Goal: Task Accomplishment & Management: Use online tool/utility

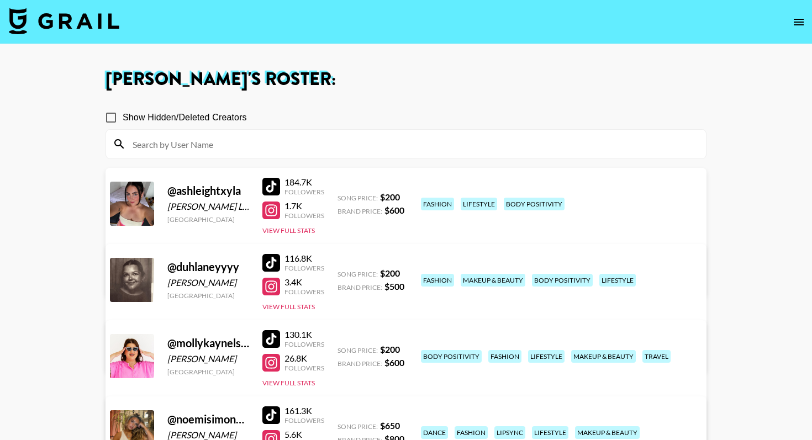
click at [85, 17] on img at bounding box center [64, 21] width 110 height 27
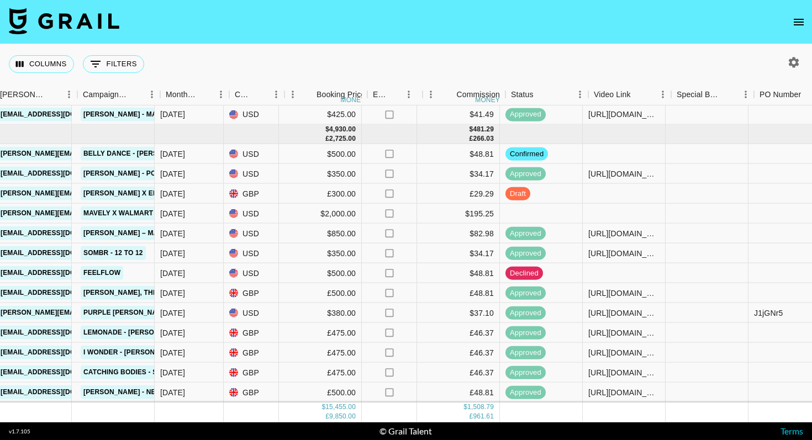
scroll to position [517, 462]
click at [612, 191] on div at bounding box center [623, 194] width 83 height 20
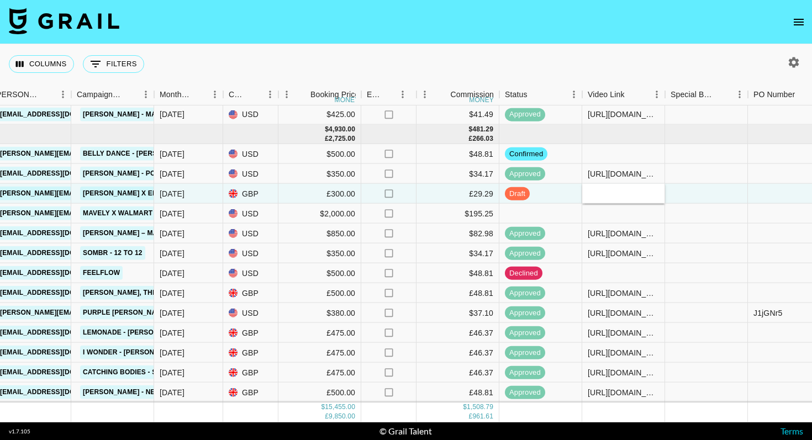
type input "[URL][DOMAIN_NAME]"
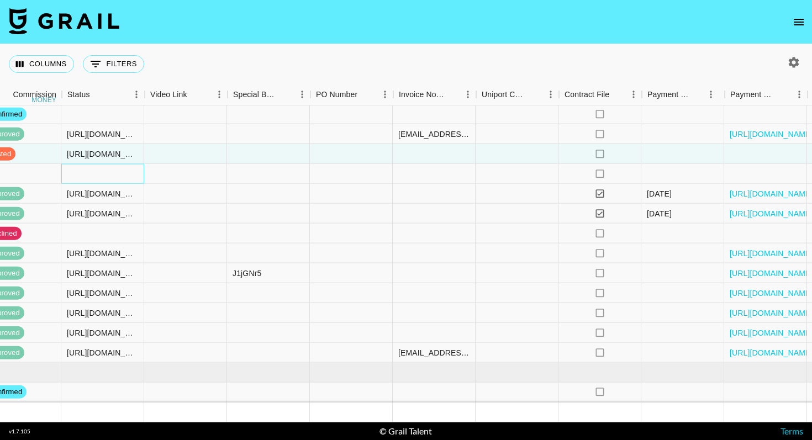
scroll to position [557, 1022]
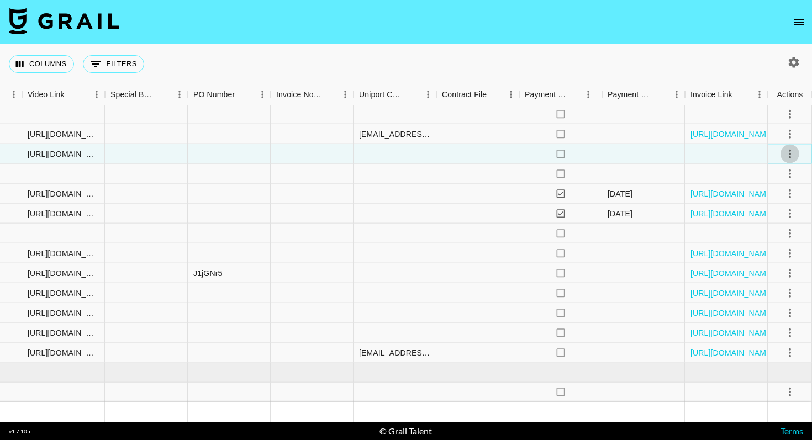
click at [789, 155] on icon "select merge strategy" at bounding box center [789, 153] width 13 height 13
click at [765, 262] on div "Approve" at bounding box center [766, 256] width 34 height 13
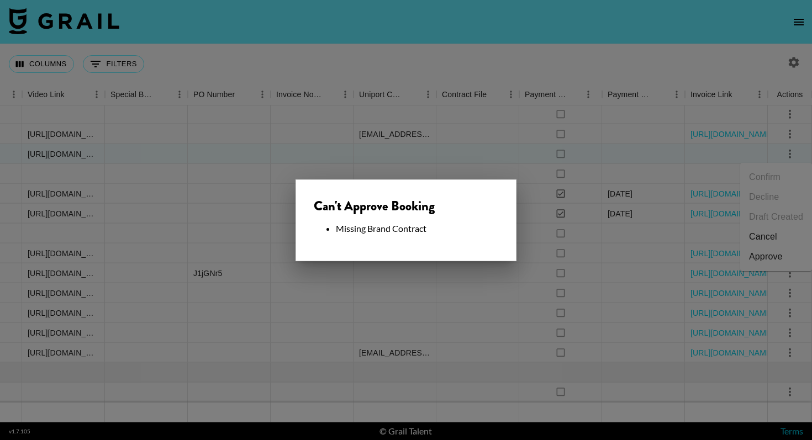
click at [384, 162] on div at bounding box center [406, 220] width 812 height 440
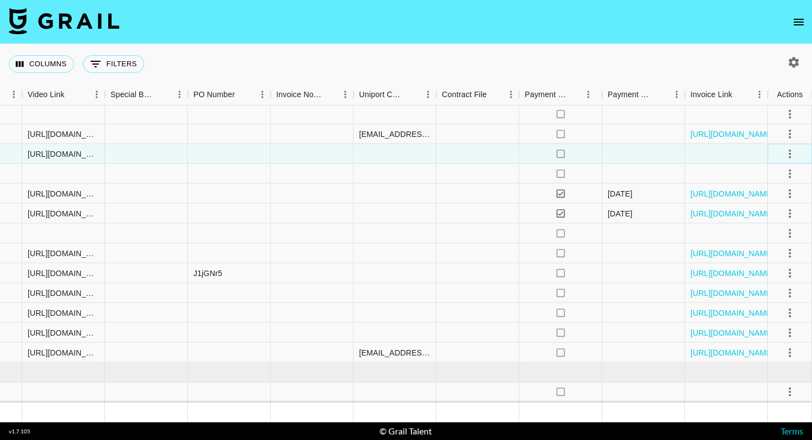
click at [788, 151] on icon "select merge strategy" at bounding box center [789, 153] width 13 height 13
click at [770, 257] on div "Approve" at bounding box center [766, 256] width 34 height 13
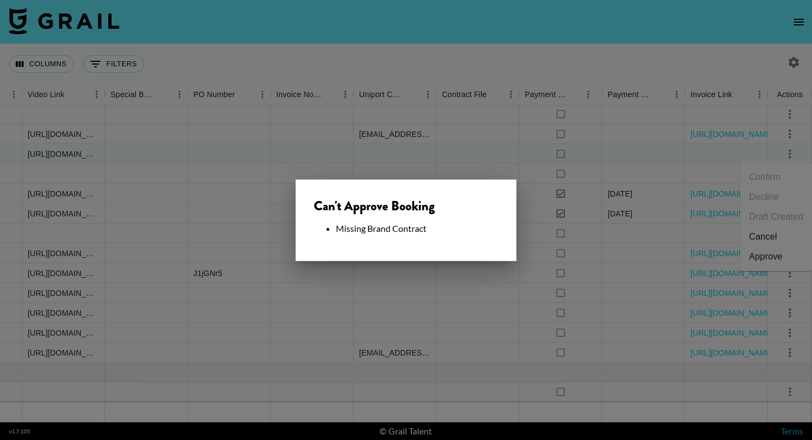
click at [477, 152] on div at bounding box center [406, 220] width 812 height 440
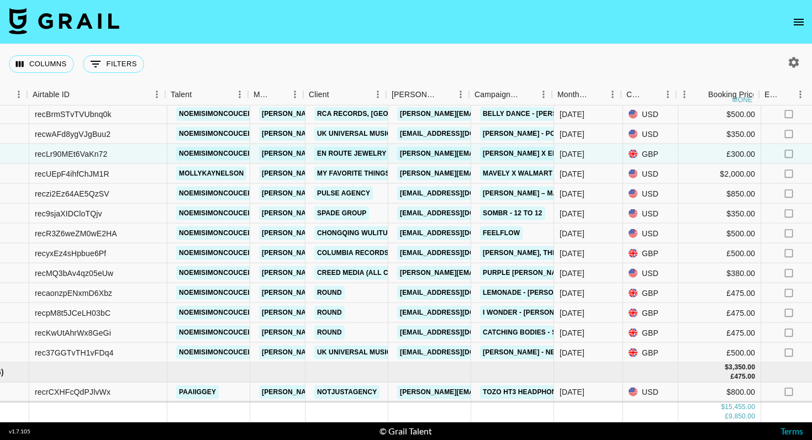
scroll to position [557, 46]
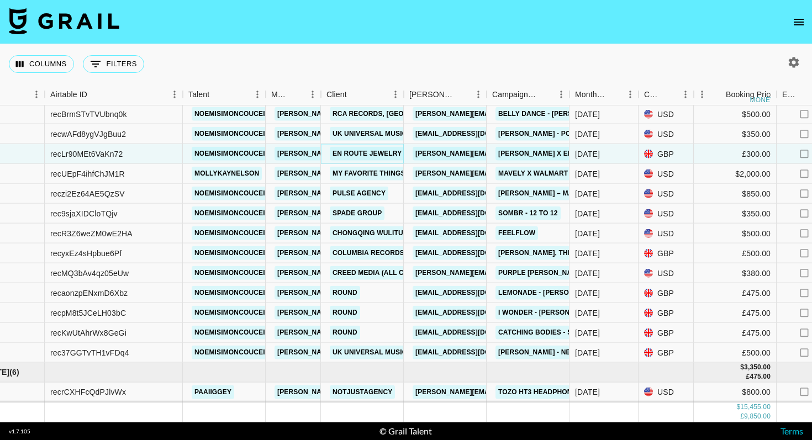
click at [366, 154] on link "En Route Jewelry" at bounding box center [367, 154] width 75 height 14
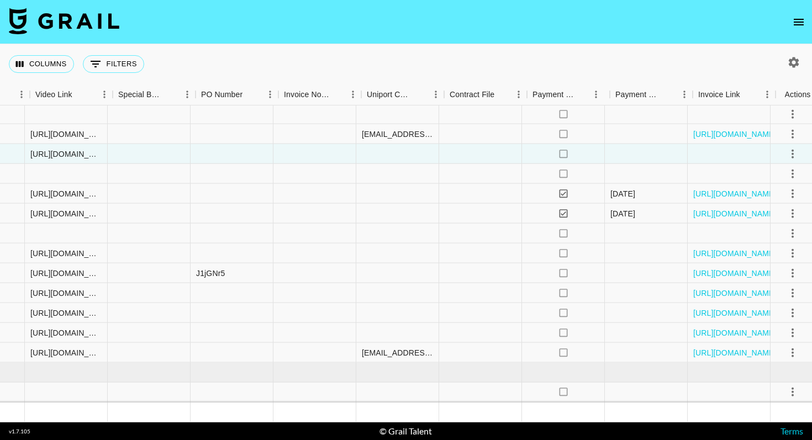
scroll to position [557, 1021]
click at [796, 156] on icon "select merge strategy" at bounding box center [790, 153] width 13 height 13
click at [765, 253] on div "Approve" at bounding box center [766, 256] width 34 height 13
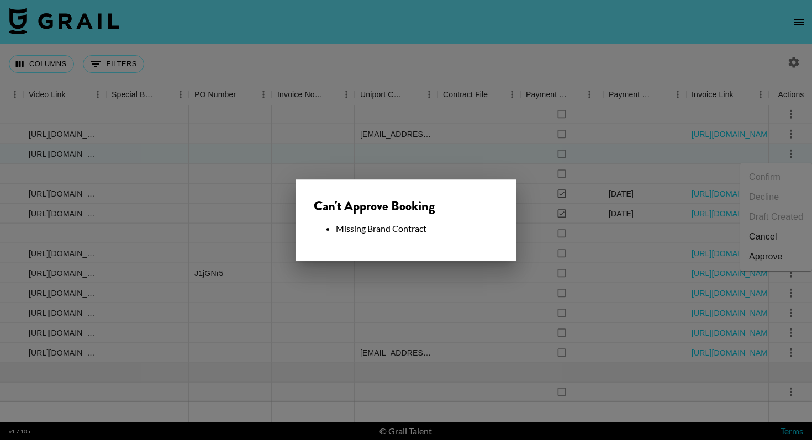
click at [389, 151] on div at bounding box center [406, 220] width 812 height 440
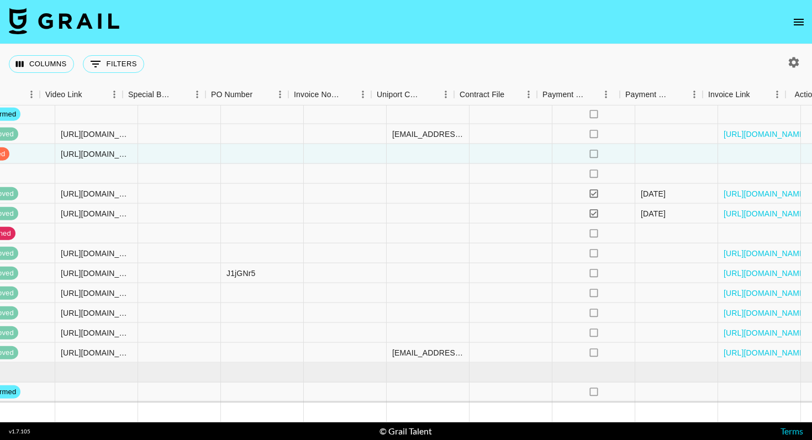
scroll to position [557, 1022]
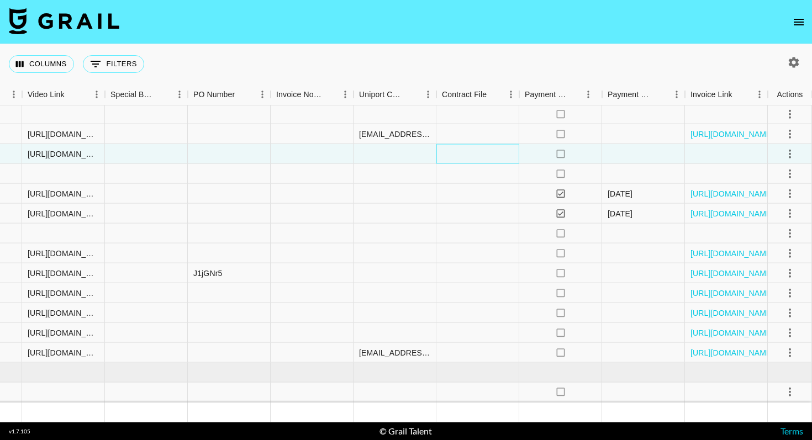
click at [455, 154] on div at bounding box center [477, 154] width 83 height 20
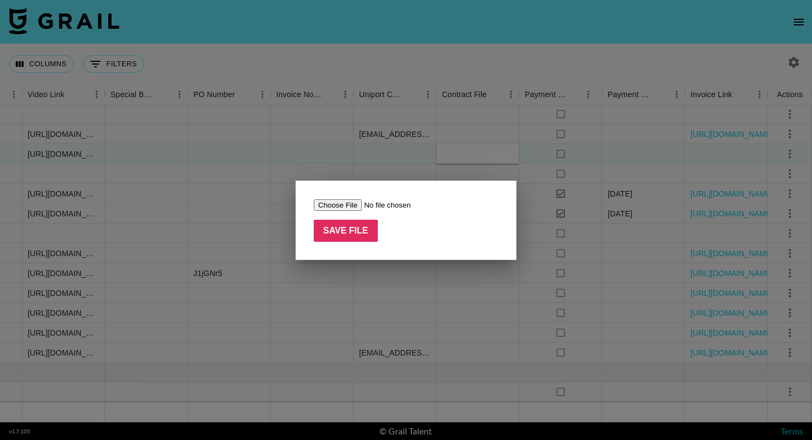
click at [335, 205] on input "file" at bounding box center [384, 205] width 140 height 12
type input "C:\fakepath\Noemisimoncouceiro x En Route Jewelry contract Signed (2).pdf"
click at [347, 232] on input "Save File" at bounding box center [346, 231] width 64 height 22
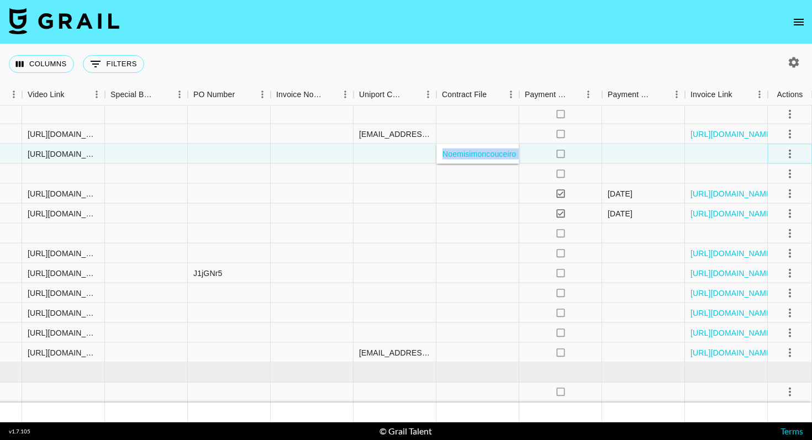
click at [791, 152] on icon "select merge strategy" at bounding box center [789, 153] width 13 height 13
click at [769, 257] on div "Approve" at bounding box center [766, 256] width 34 height 13
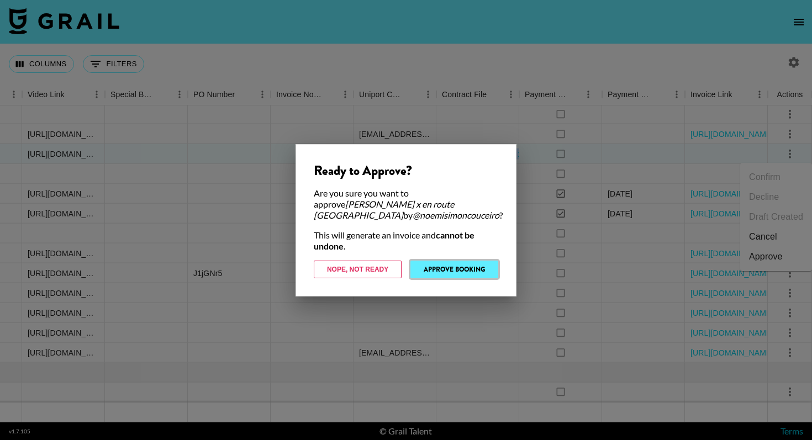
click at [477, 263] on button "Approve Booking" at bounding box center [454, 270] width 88 height 18
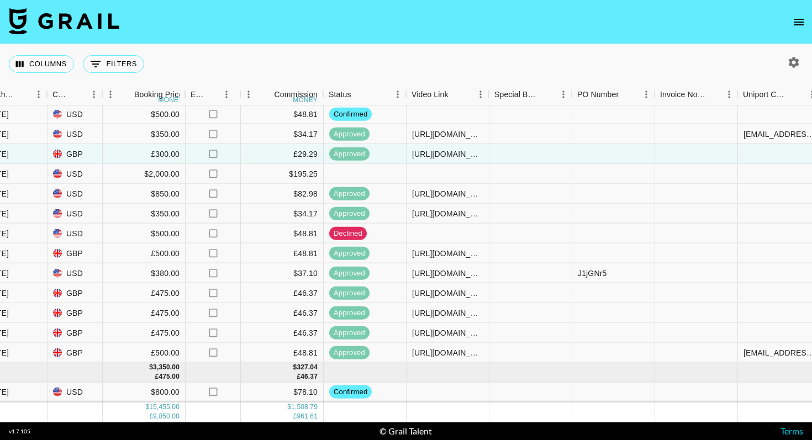
scroll to position [557, 636]
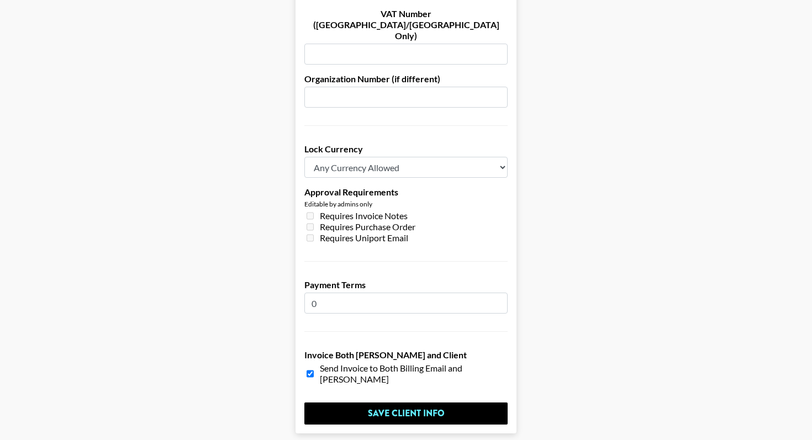
scroll to position [801, 0]
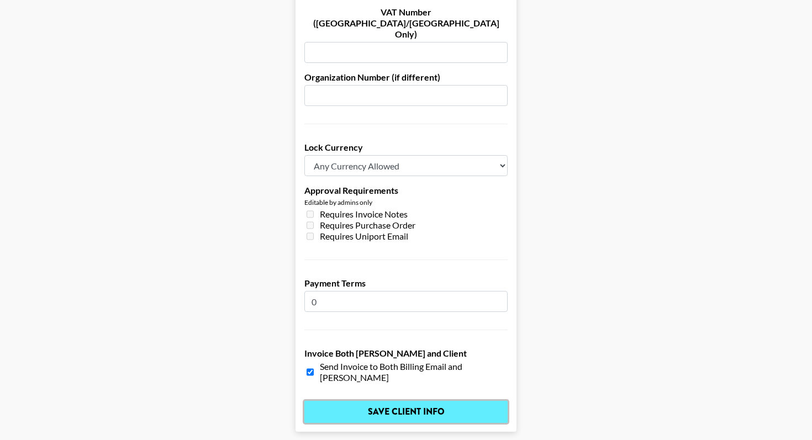
click at [401, 401] on input "Save Client Info" at bounding box center [405, 412] width 203 height 22
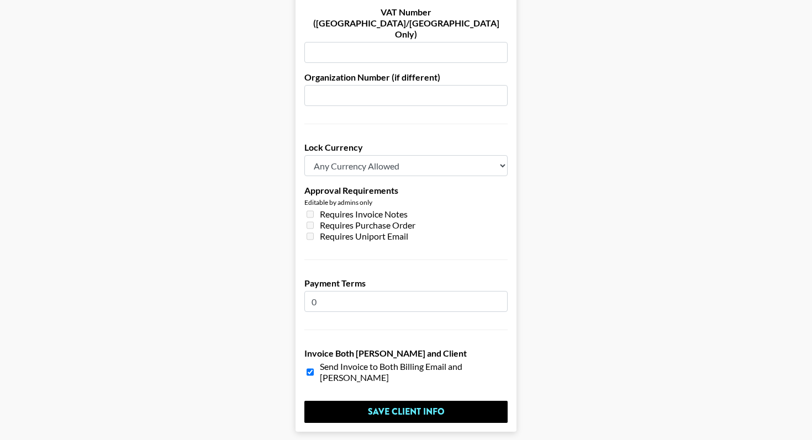
scroll to position [0, 0]
